Goal: Task Accomplishment & Management: Manage account settings

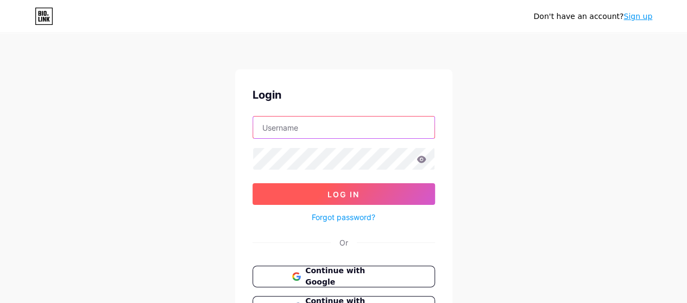
type input "[EMAIL_ADDRESS][DOMAIN_NAME]"
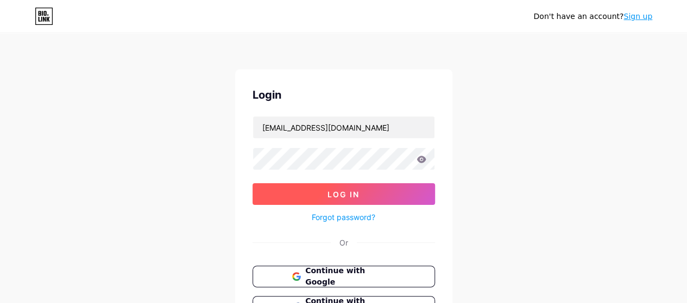
click at [358, 196] on span "Log In" at bounding box center [343, 194] width 32 height 9
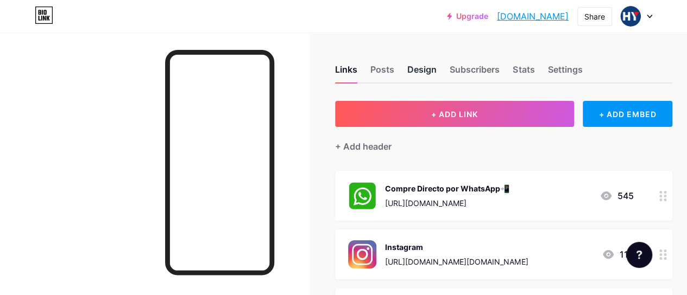
click at [427, 69] on div "Design" at bounding box center [421, 73] width 29 height 20
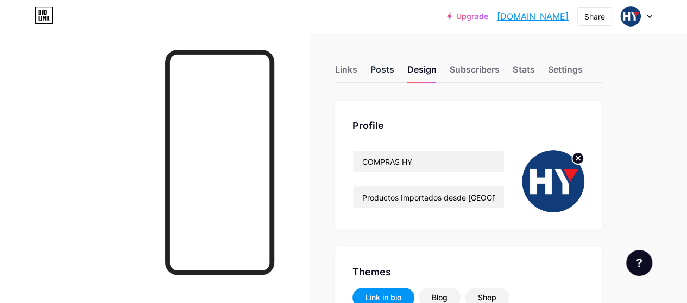
click at [386, 69] on div "Posts" at bounding box center [382, 73] width 24 height 20
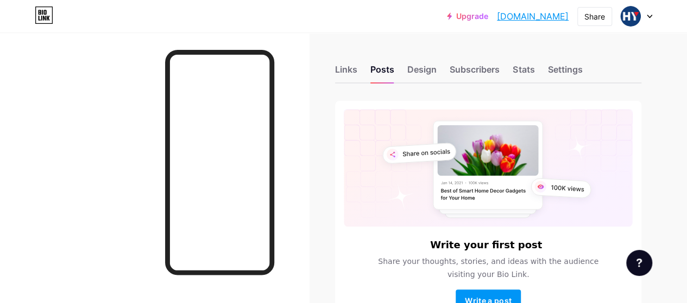
click at [649, 18] on div at bounding box center [635, 17] width 31 height 20
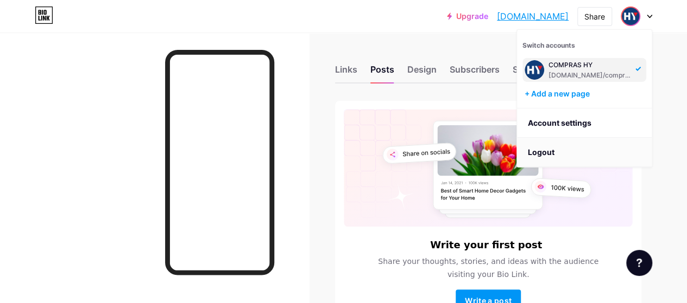
click at [546, 146] on li "Logout" at bounding box center [584, 152] width 135 height 29
